Goal: Communication & Community: Answer question/provide support

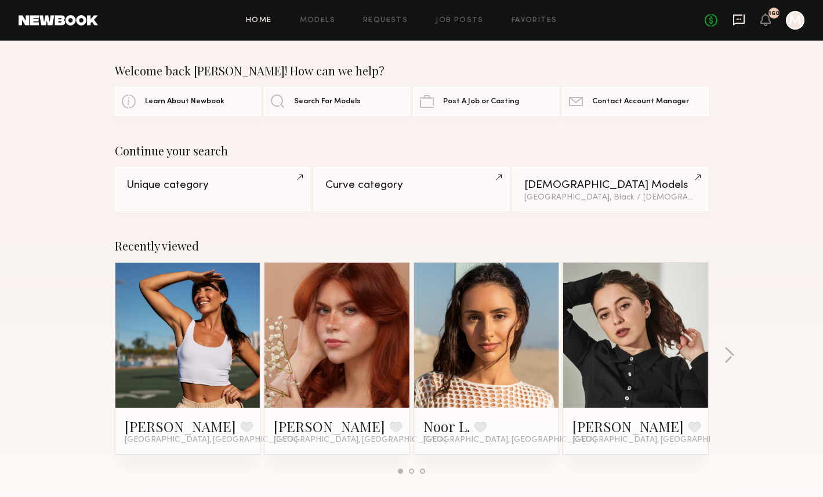
click at [741, 15] on icon at bounding box center [739, 19] width 12 height 11
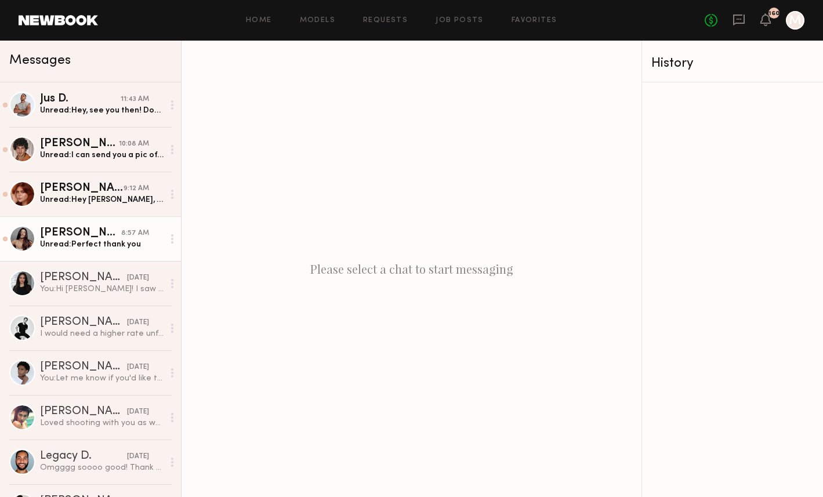
click at [85, 244] on div "Unread: Perfect thank you" at bounding box center [102, 244] width 124 height 11
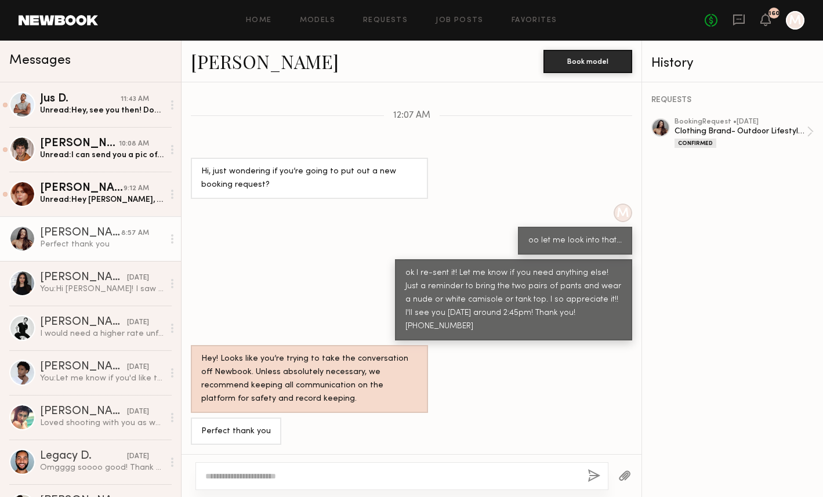
scroll to position [1022, 0]
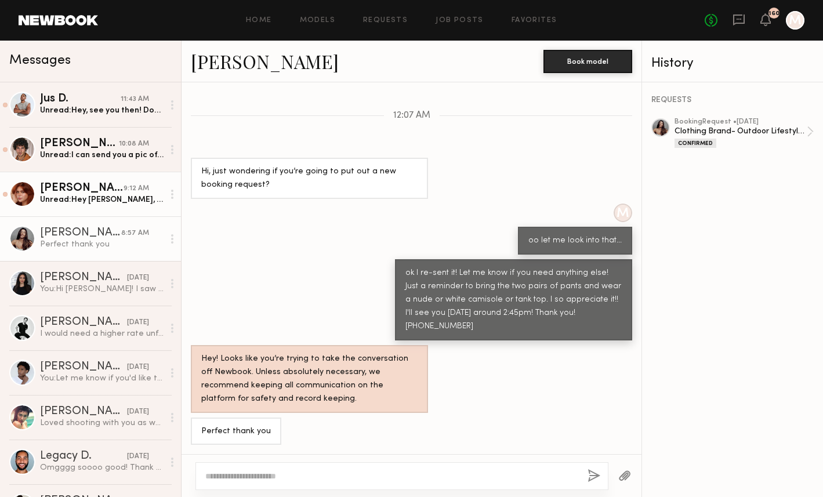
click at [96, 191] on div "[PERSON_NAME]" at bounding box center [82, 189] width 84 height 12
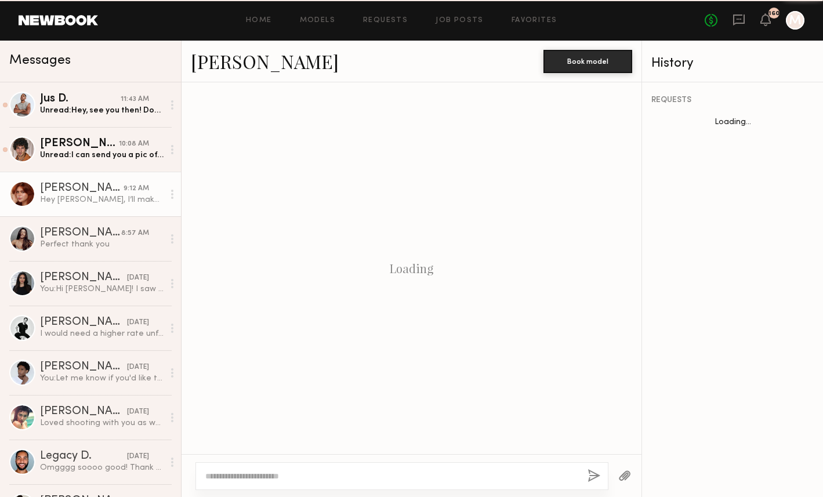
scroll to position [1275, 0]
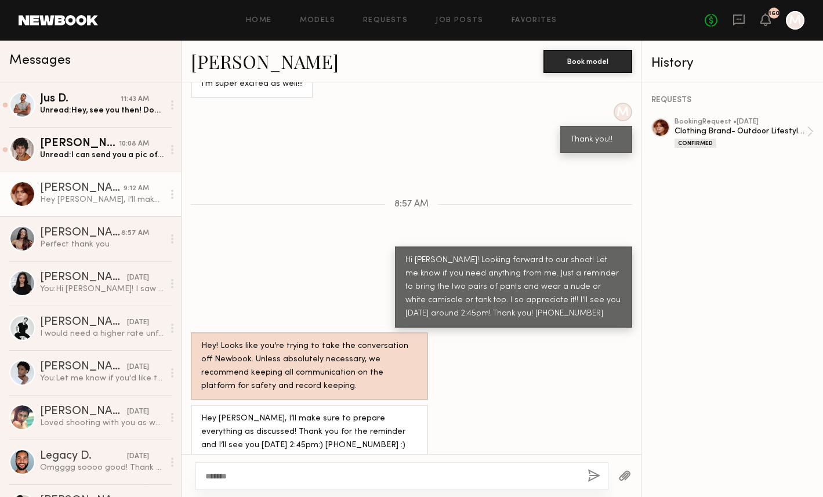
type textarea "*******"
click at [597, 474] on button "button" at bounding box center [593, 476] width 13 height 14
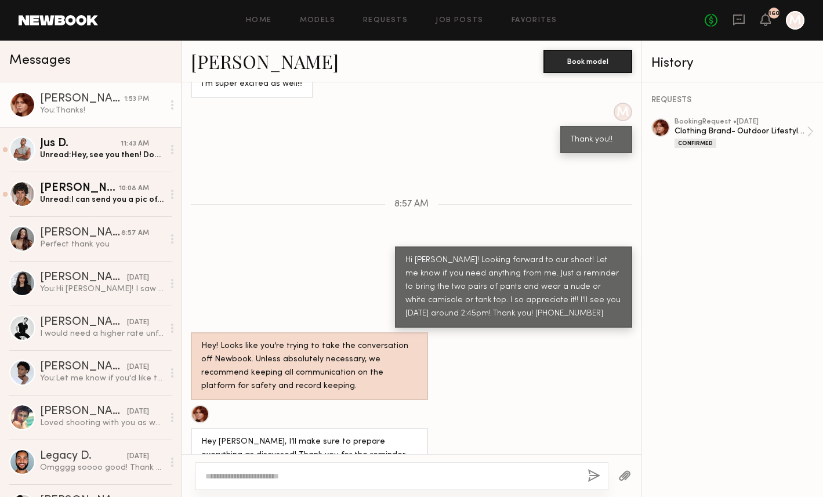
scroll to position [1419, 0]
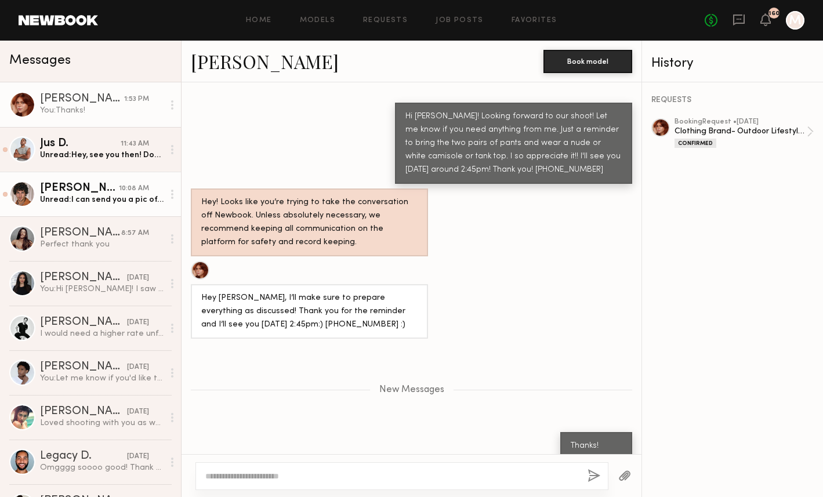
click at [84, 189] on div "[PERSON_NAME]" at bounding box center [79, 189] width 79 height 12
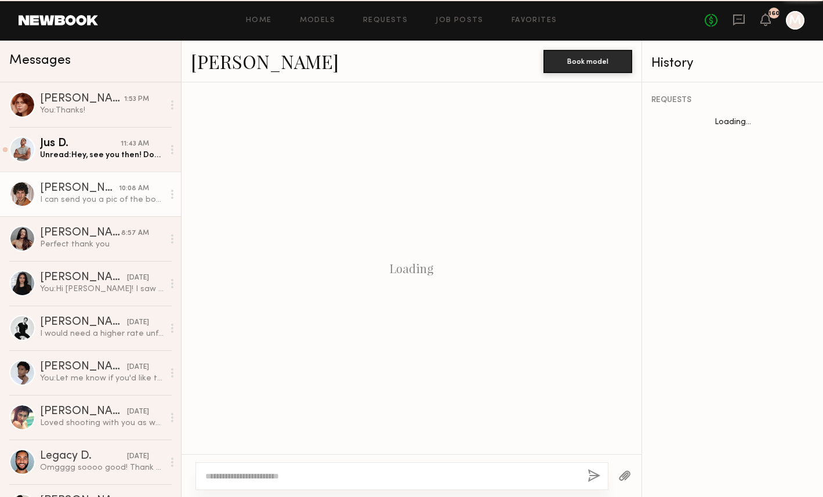
scroll to position [960, 0]
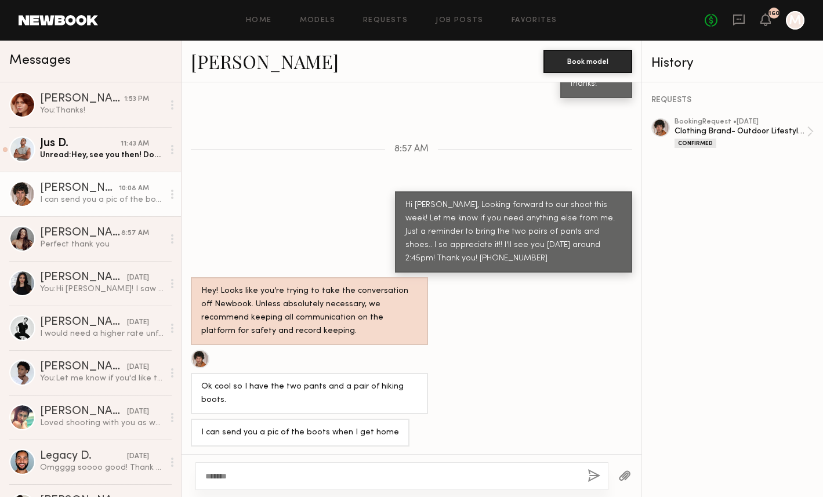
type textarea "*******"
click at [591, 470] on button "button" at bounding box center [593, 476] width 13 height 14
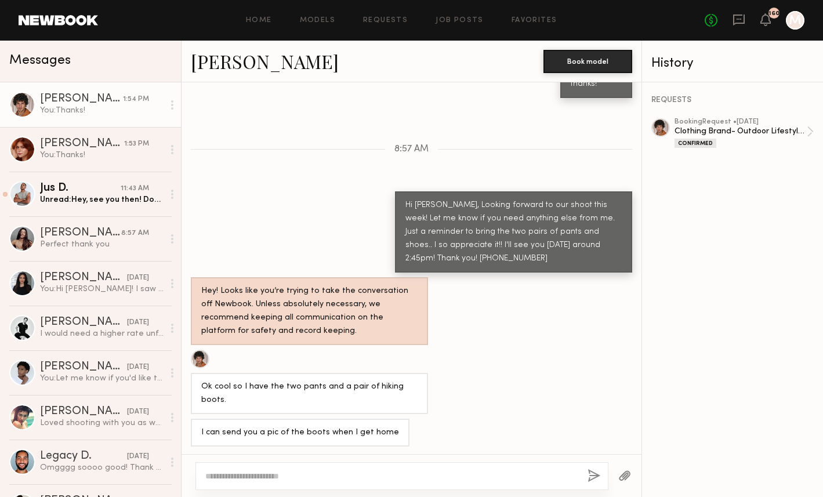
scroll to position [1080, 0]
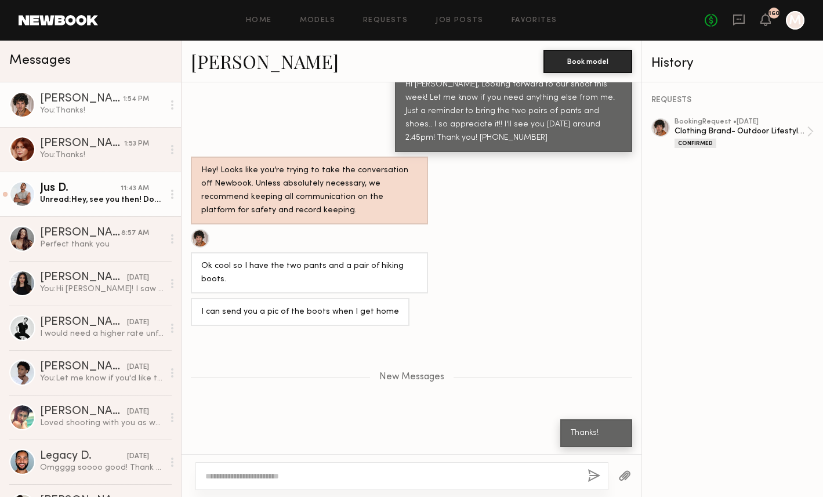
click at [45, 184] on div "Jus D." at bounding box center [80, 189] width 81 height 12
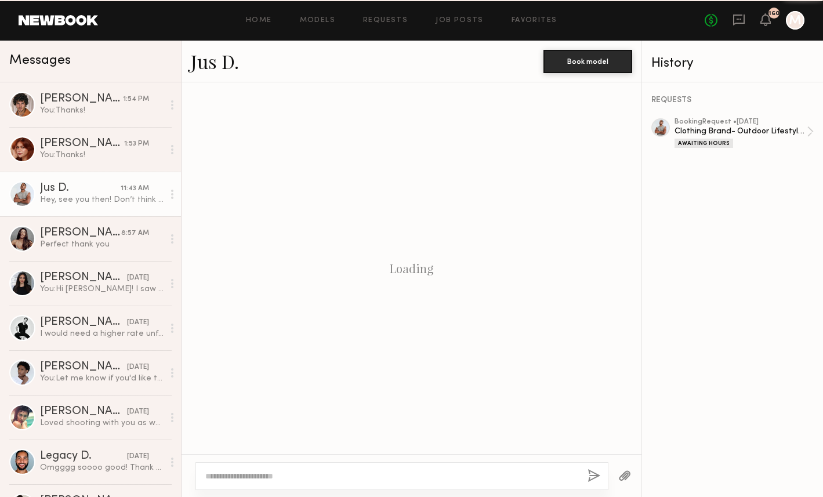
scroll to position [1155, 0]
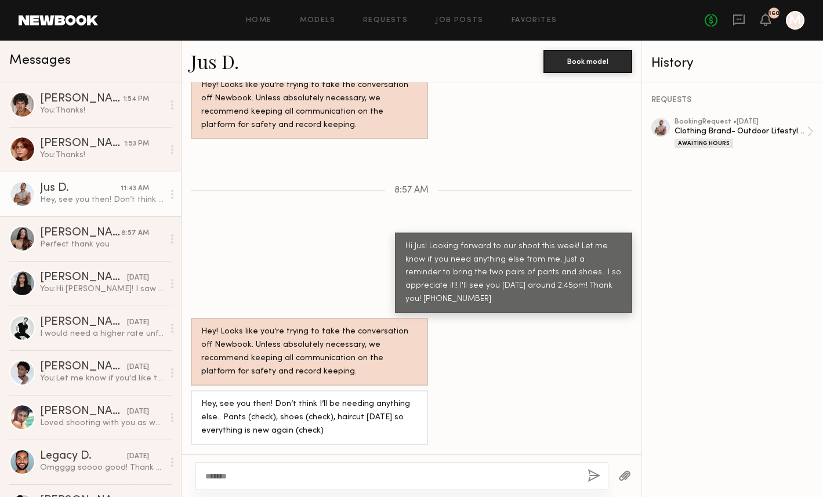
type textarea "*******"
click at [594, 471] on button "button" at bounding box center [593, 476] width 13 height 14
